Goal: Task Accomplishment & Management: Manage account settings

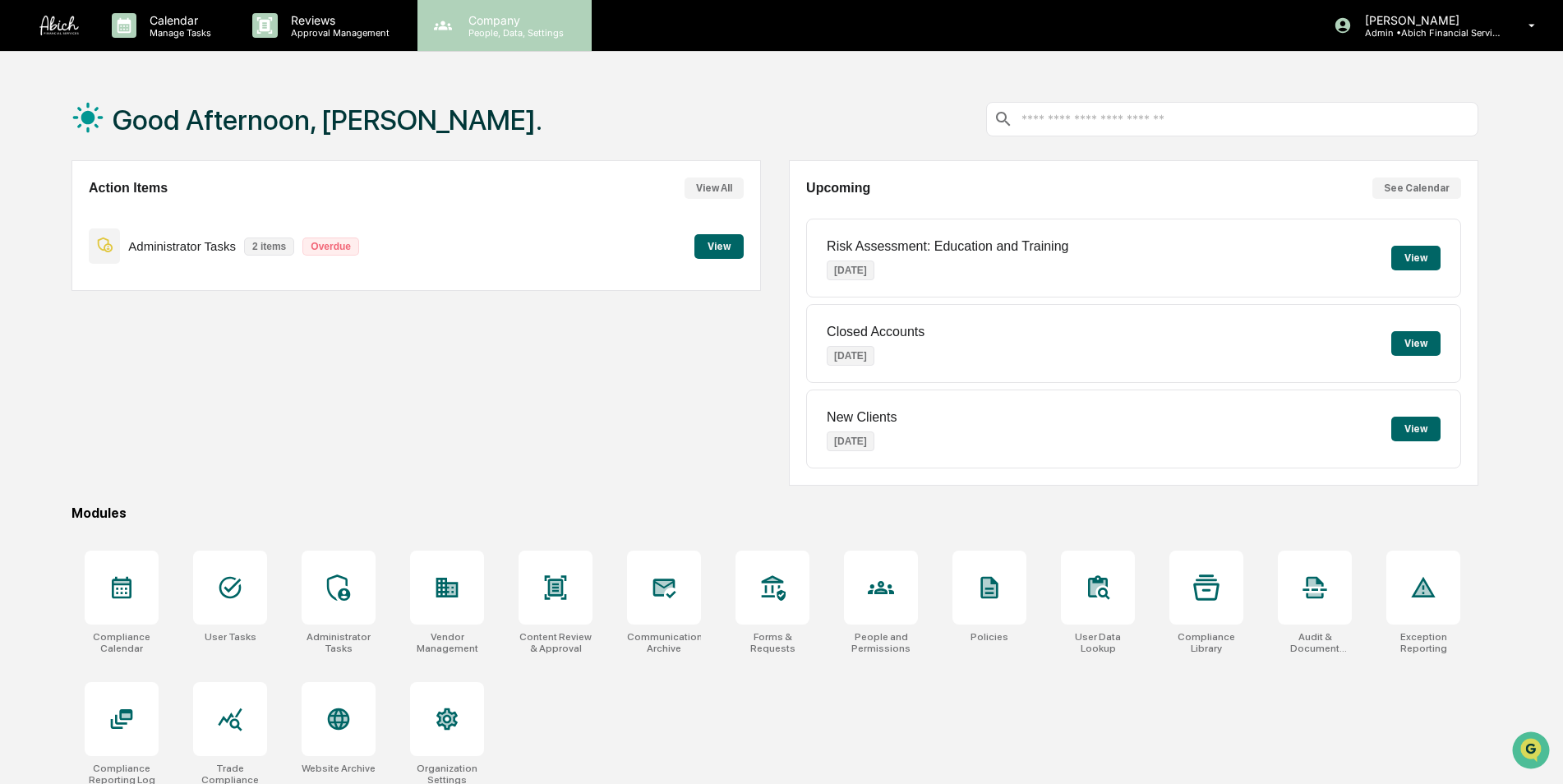
click at [520, 37] on p "People, Data, Settings" at bounding box center [513, 33] width 116 height 12
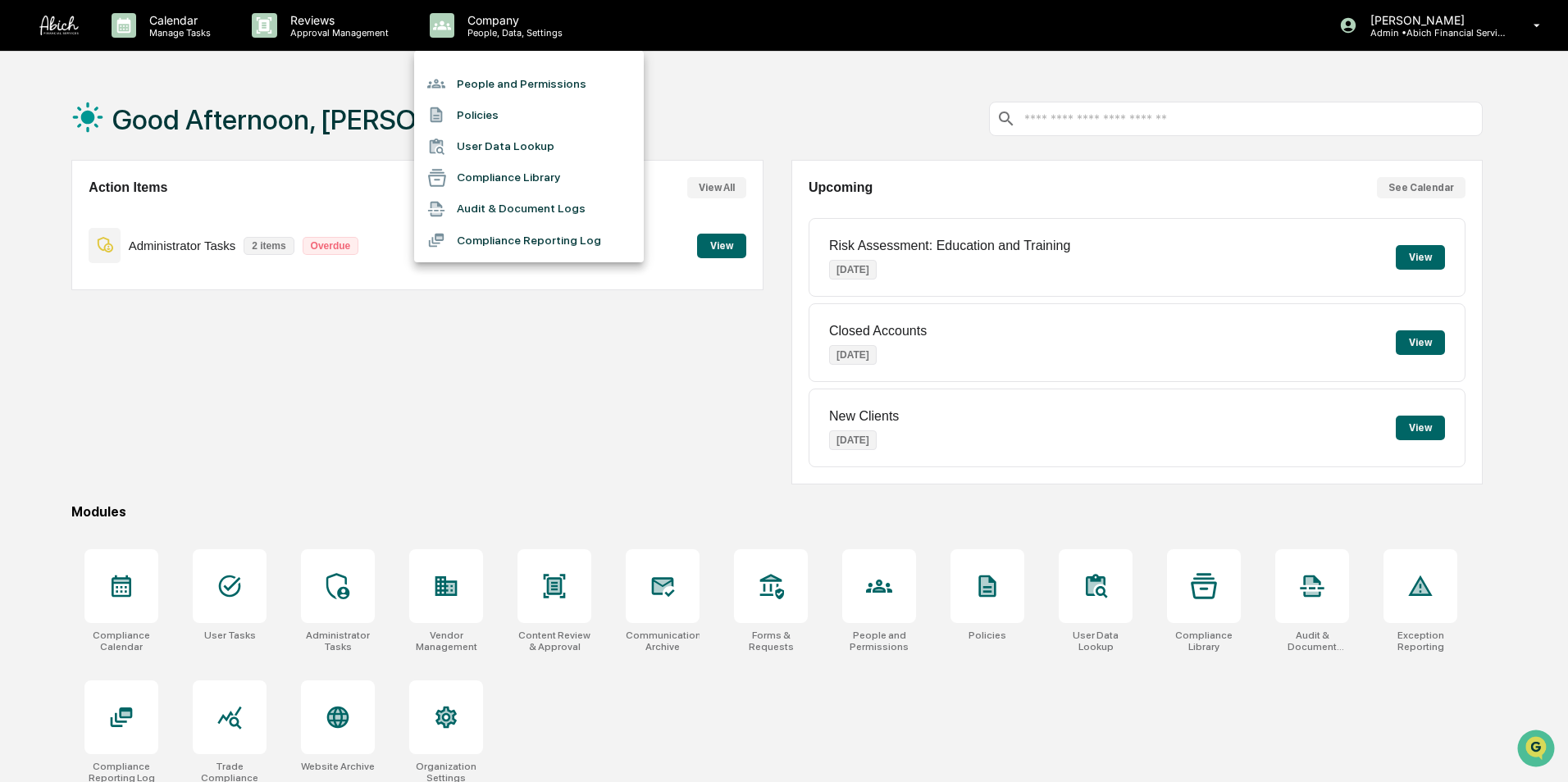
click at [497, 90] on li "People and Permissions" at bounding box center [528, 83] width 229 height 31
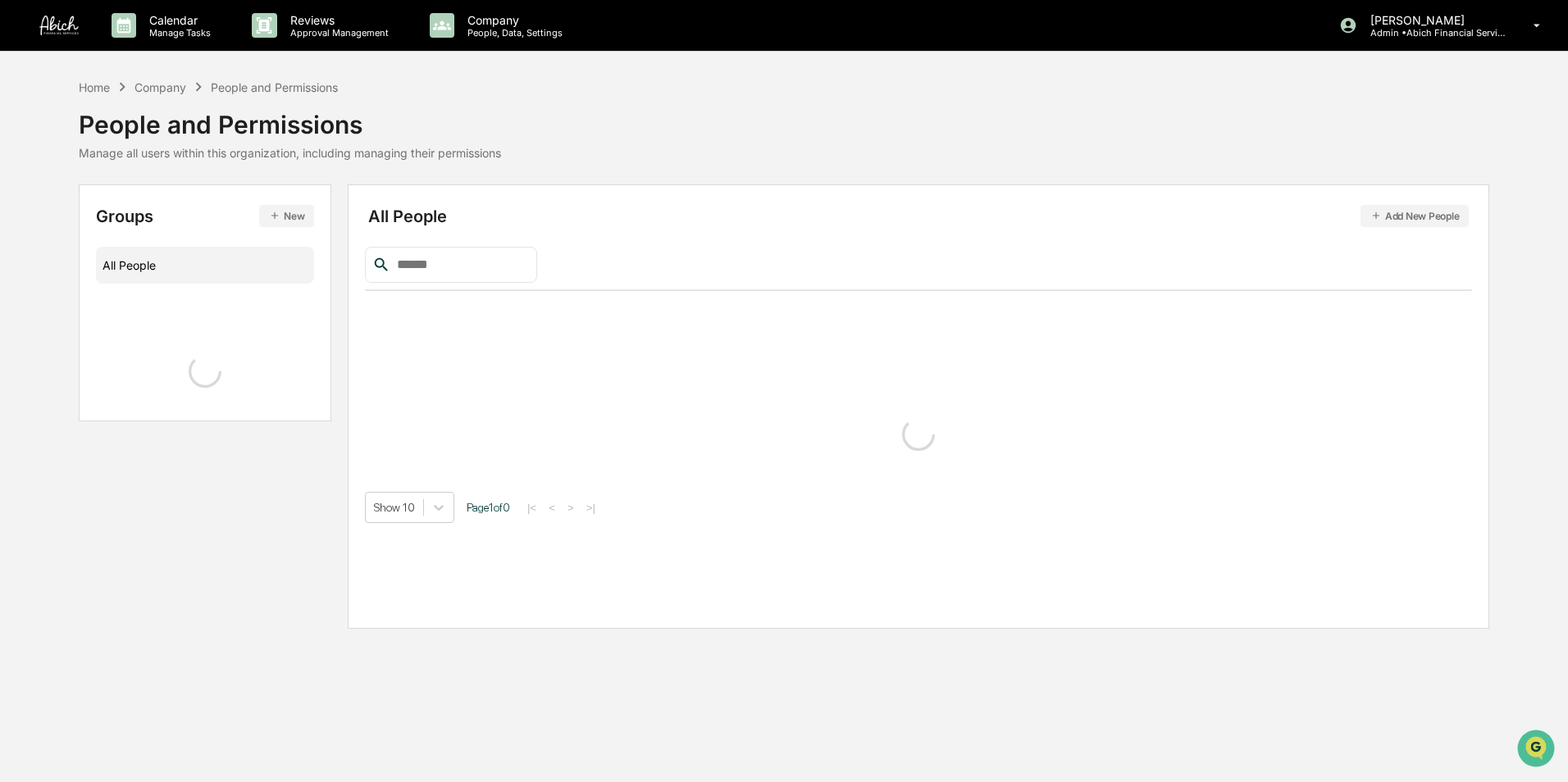
click at [451, 267] on input "text" at bounding box center [460, 265] width 139 height 21
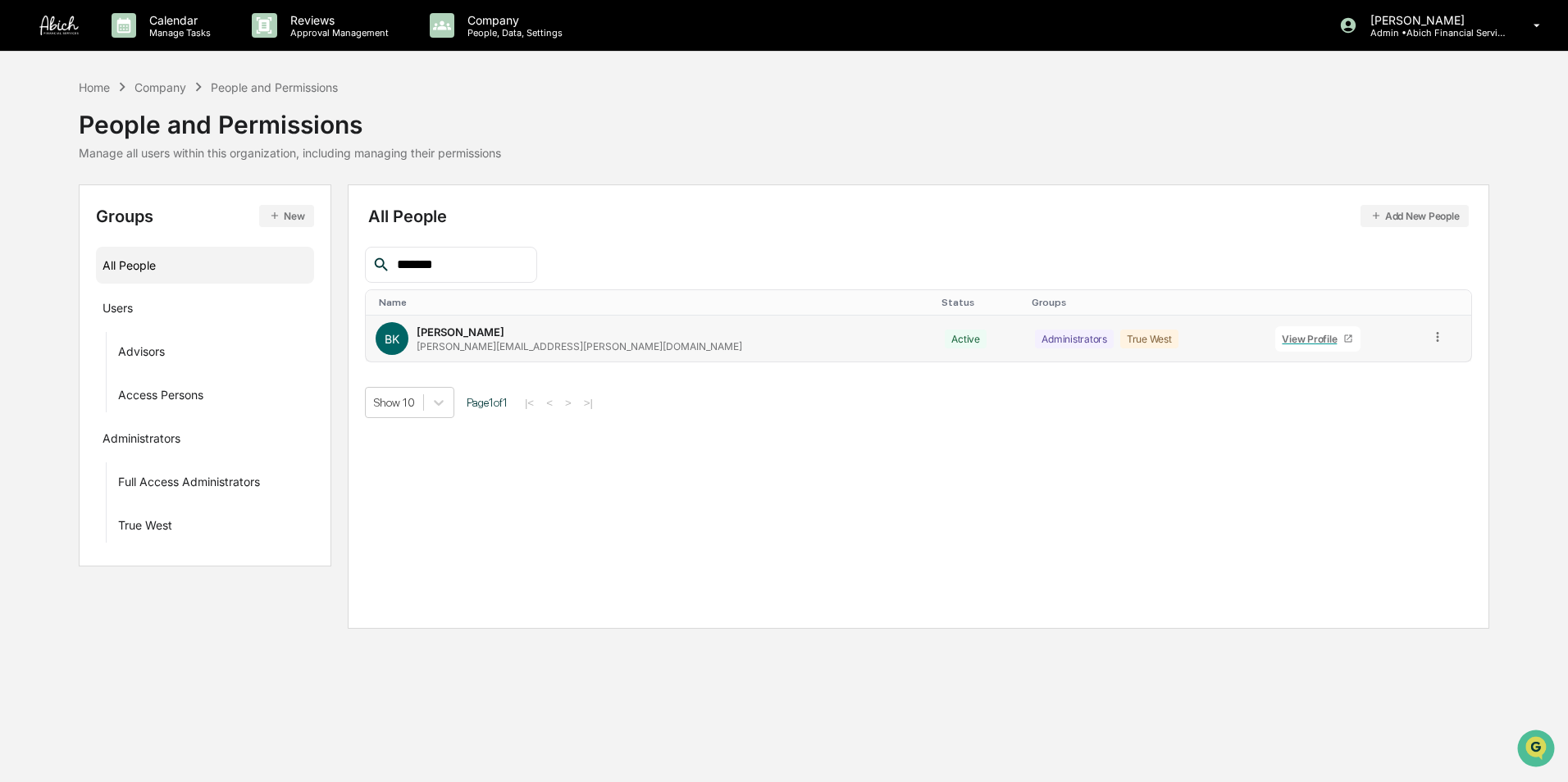
type input "*******"
click at [1430, 338] on icon at bounding box center [1438, 337] width 16 height 16
click at [1380, 369] on div "Groups & Permissions" at bounding box center [1363, 364] width 136 height 19
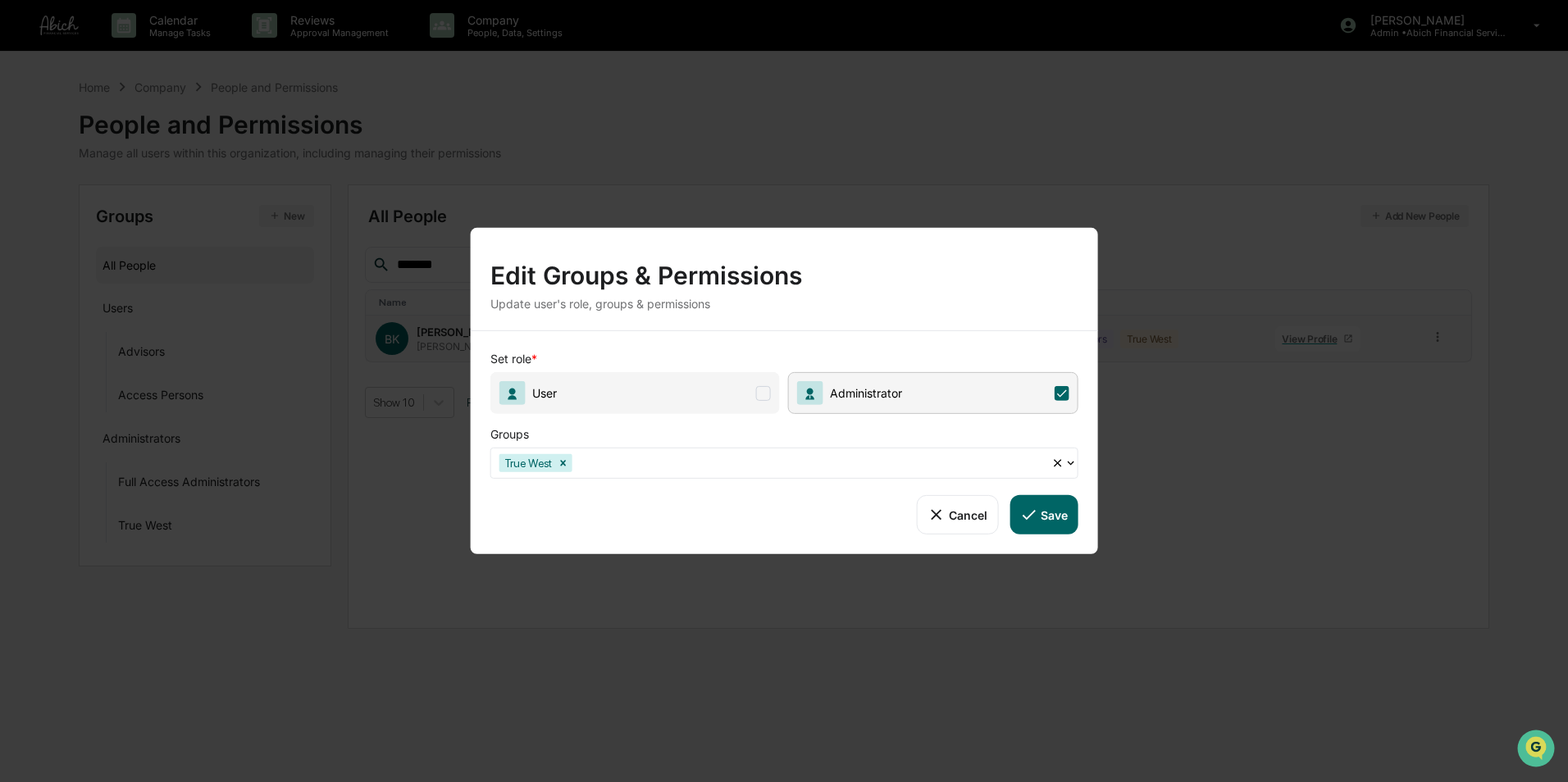
click at [1034, 514] on icon at bounding box center [1028, 515] width 18 height 18
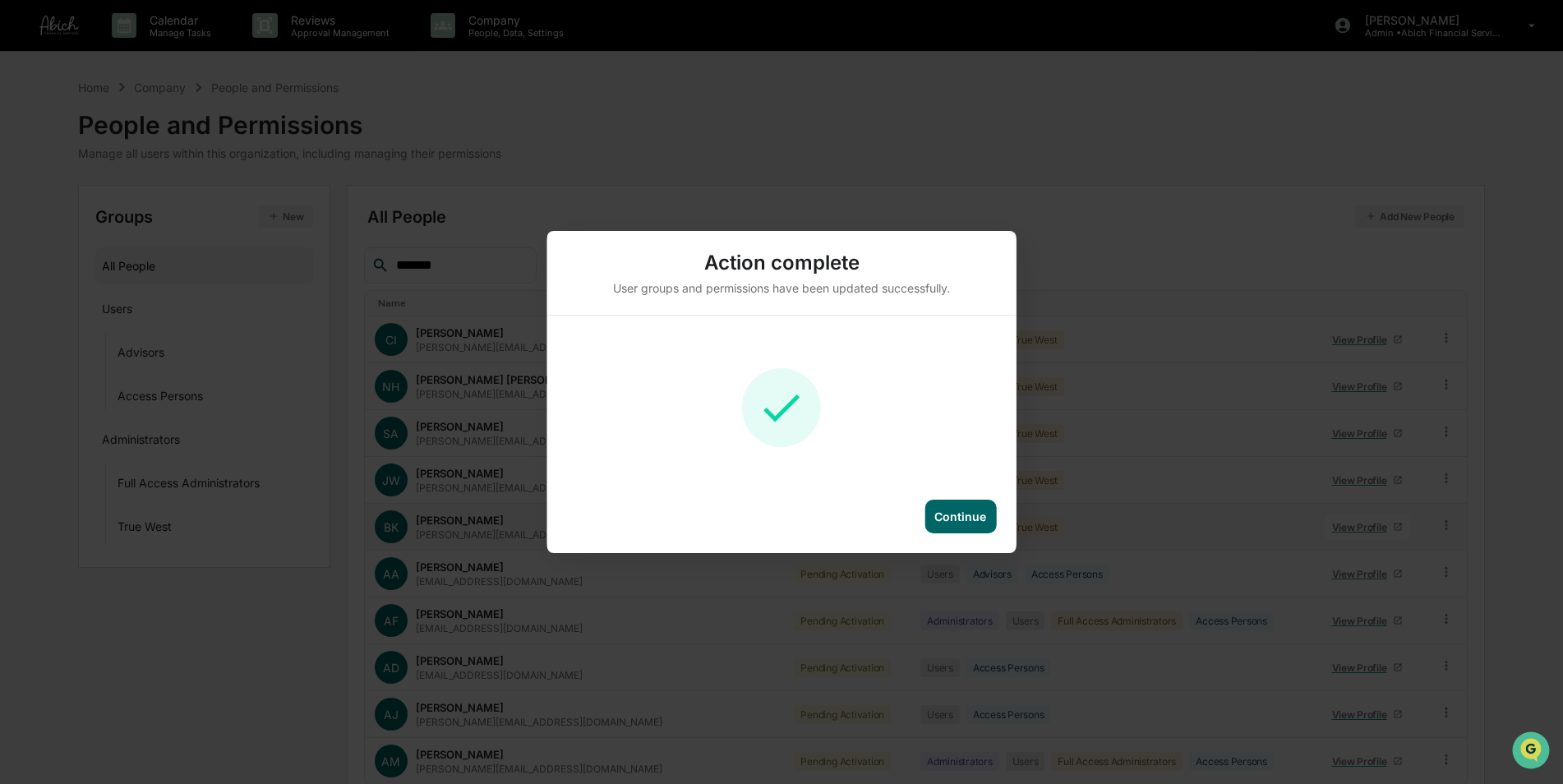
click at [947, 511] on div "Continue" at bounding box center [960, 517] width 52 height 14
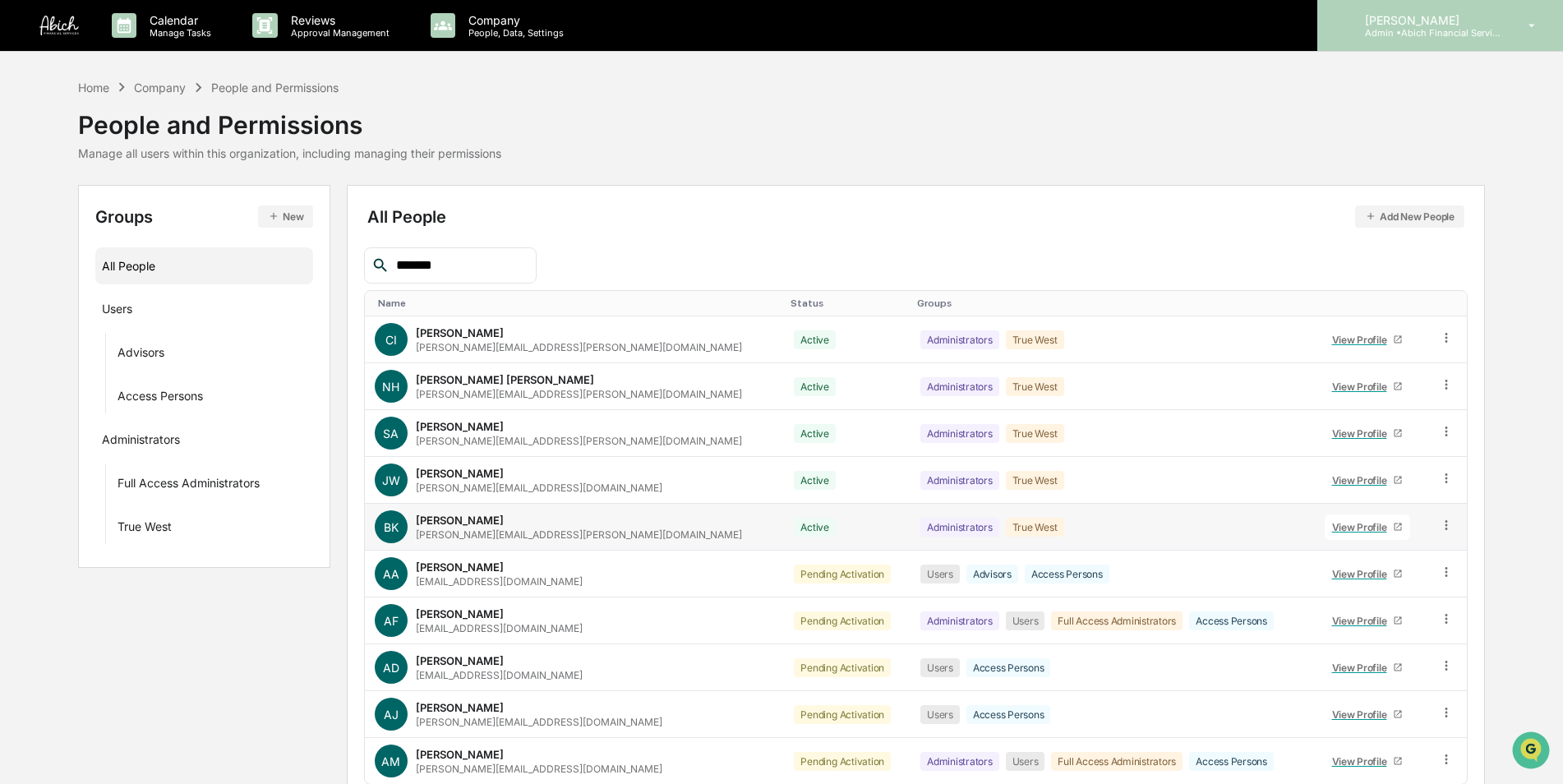
click at [1450, 35] on p "Admin • Abich Financial Services" at bounding box center [1429, 33] width 153 height 12
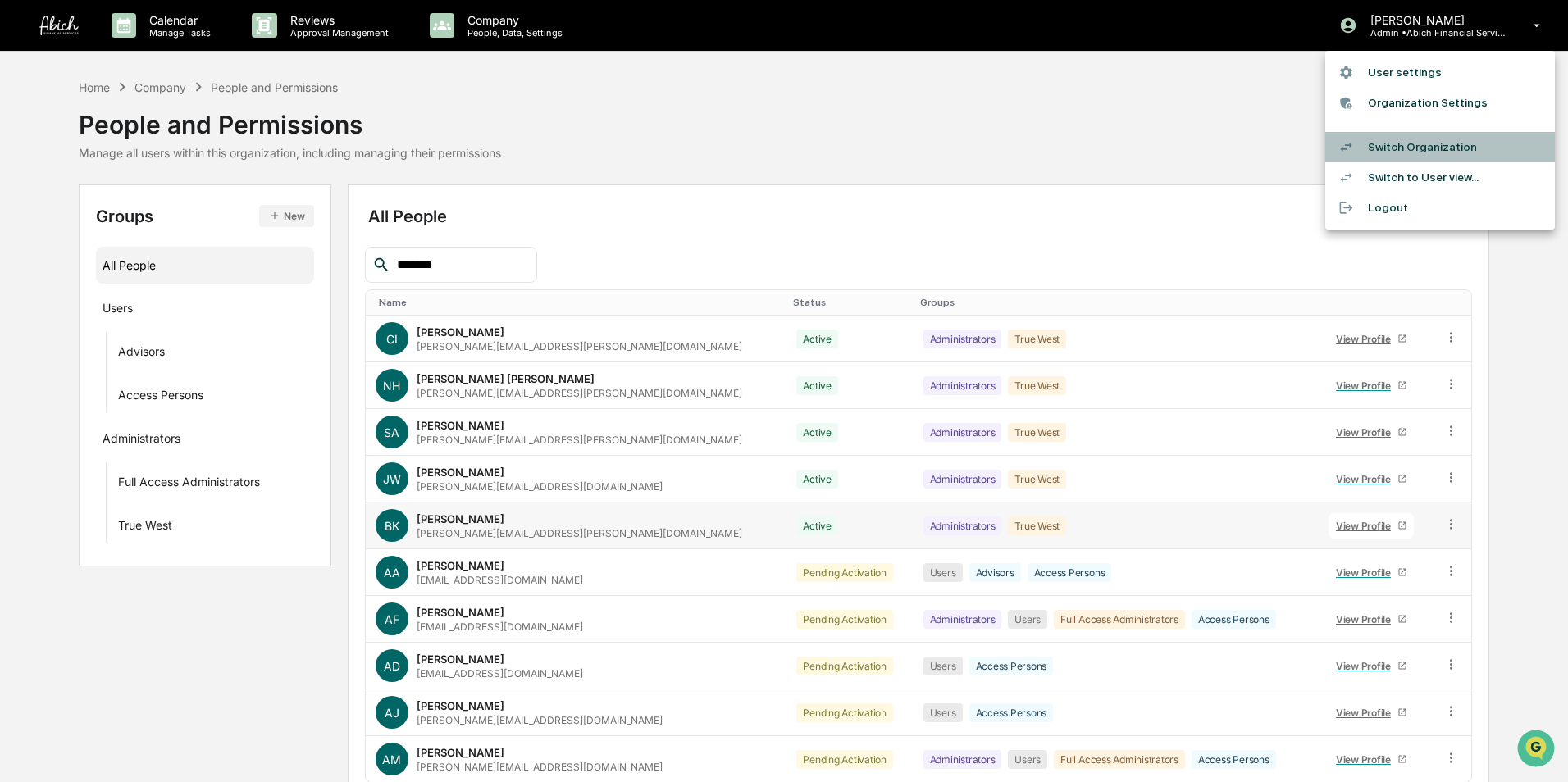
click at [1414, 143] on li "Switch Organization" at bounding box center [1440, 147] width 229 height 30
